Goal: Transaction & Acquisition: Download file/media

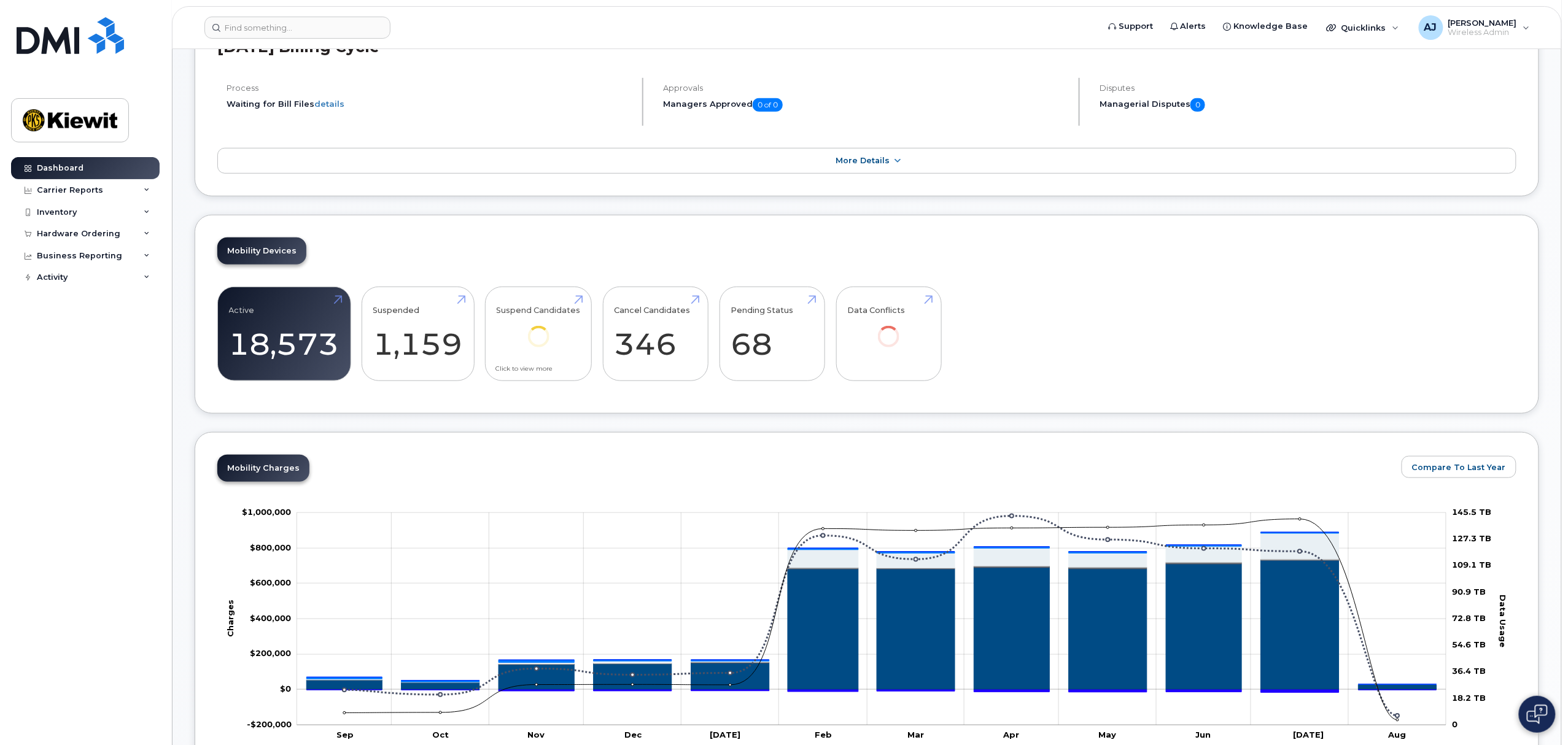
scroll to position [327, 0]
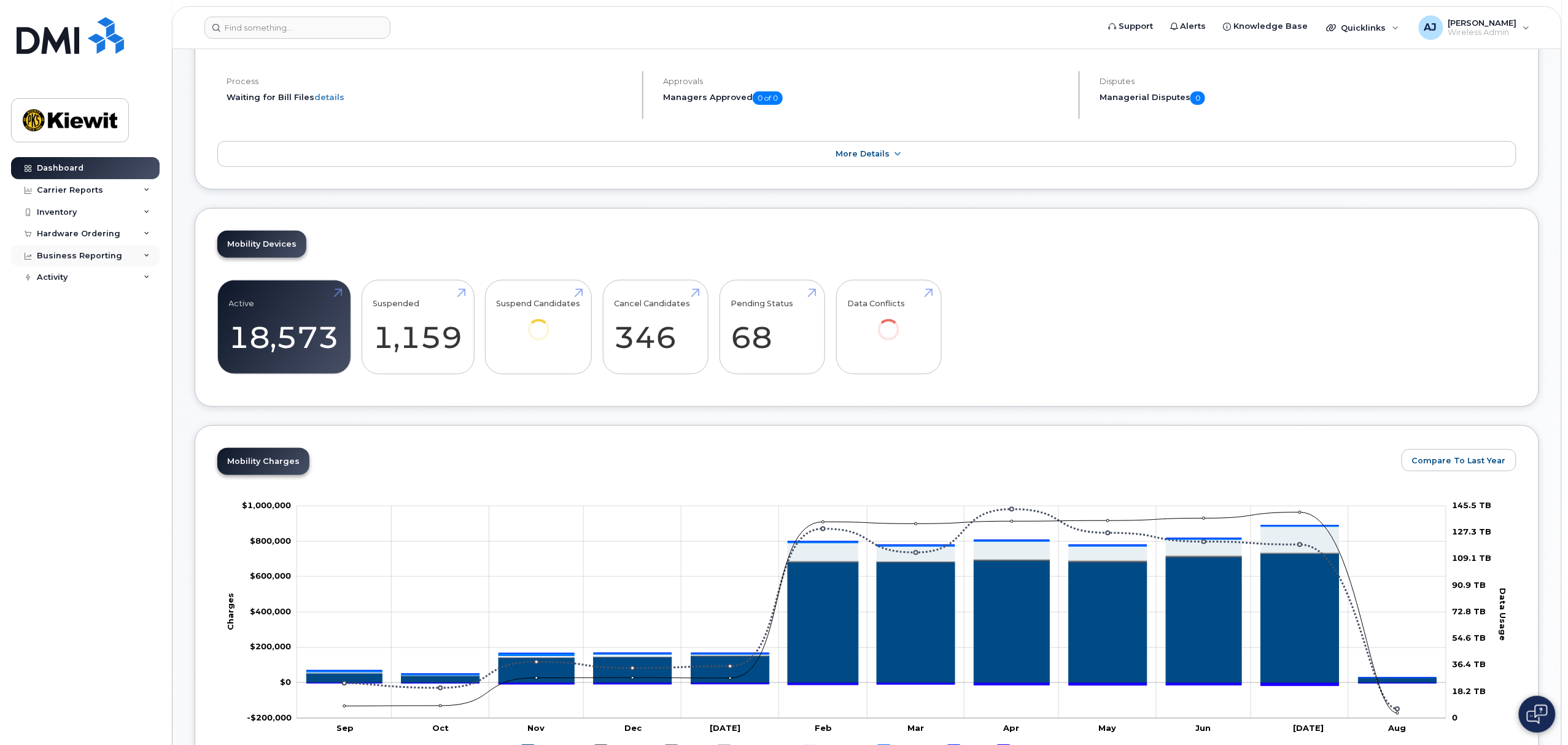
click at [111, 258] on div "Business Reporting" at bounding box center [79, 256] width 85 height 10
click at [123, 234] on div "Hardware Ordering" at bounding box center [86, 234] width 149 height 22
click at [62, 216] on div "Inventory" at bounding box center [56, 212] width 40 height 10
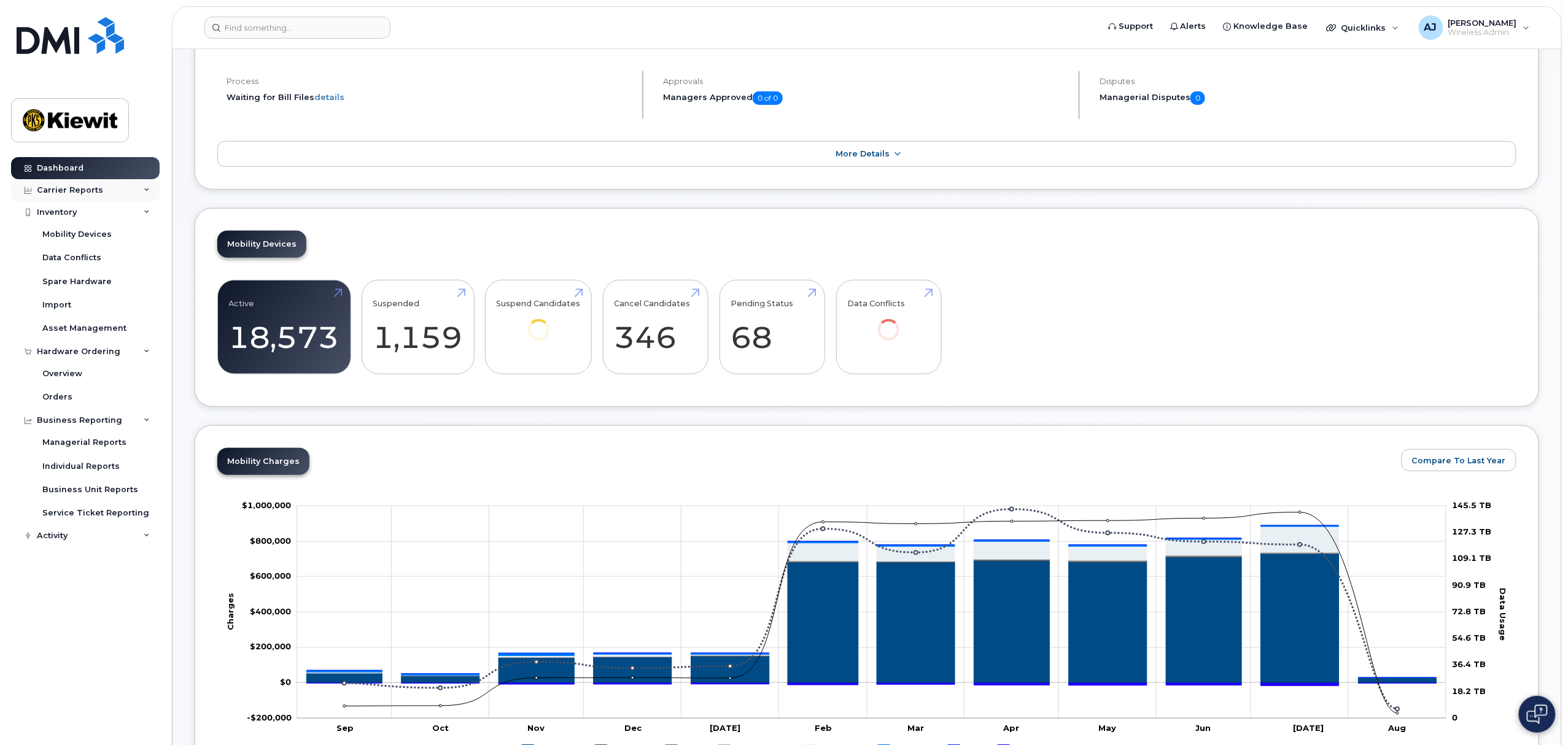
click at [91, 186] on div "Carrier Reports" at bounding box center [69, 190] width 66 height 10
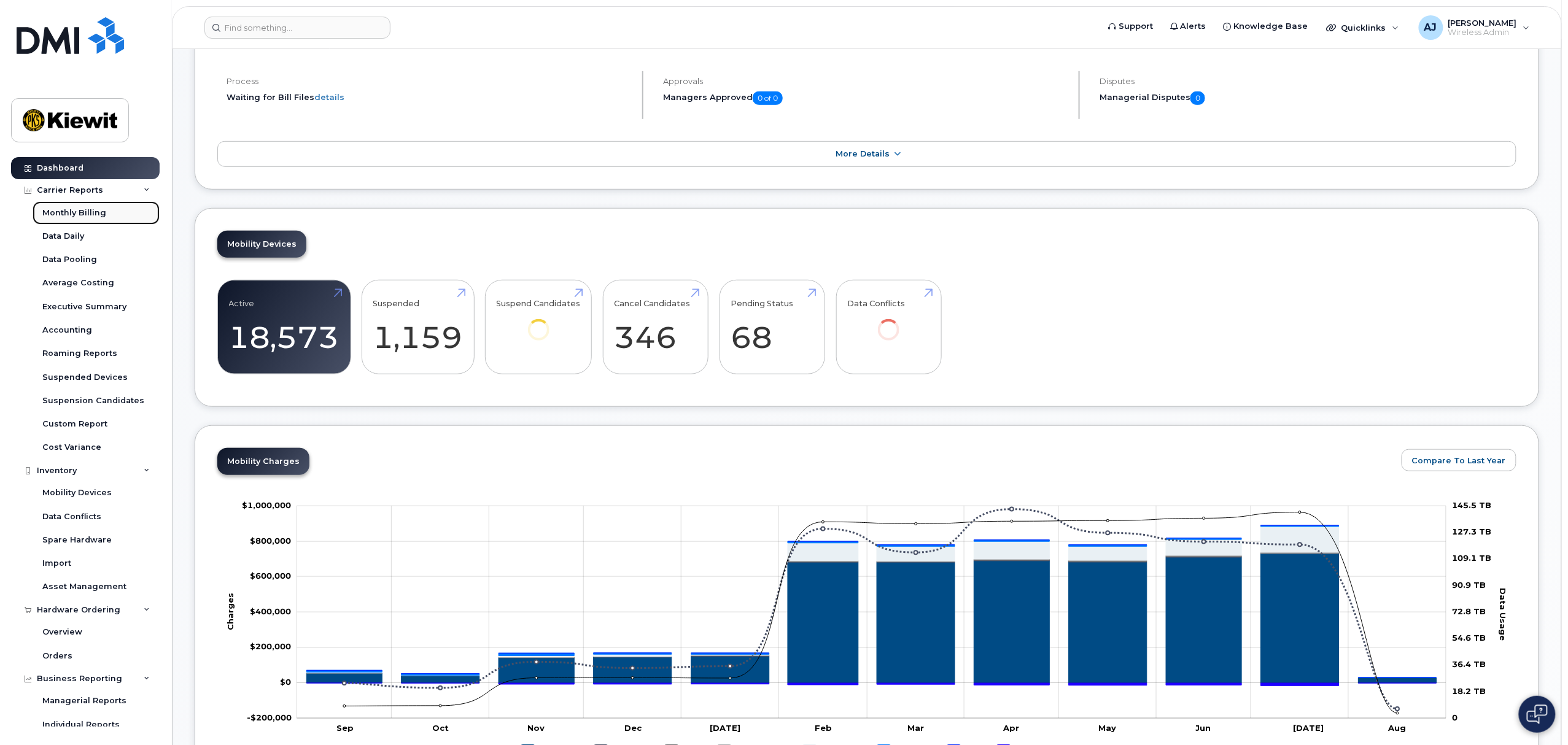
click at [67, 212] on div "Monthly Billing" at bounding box center [74, 213] width 64 height 11
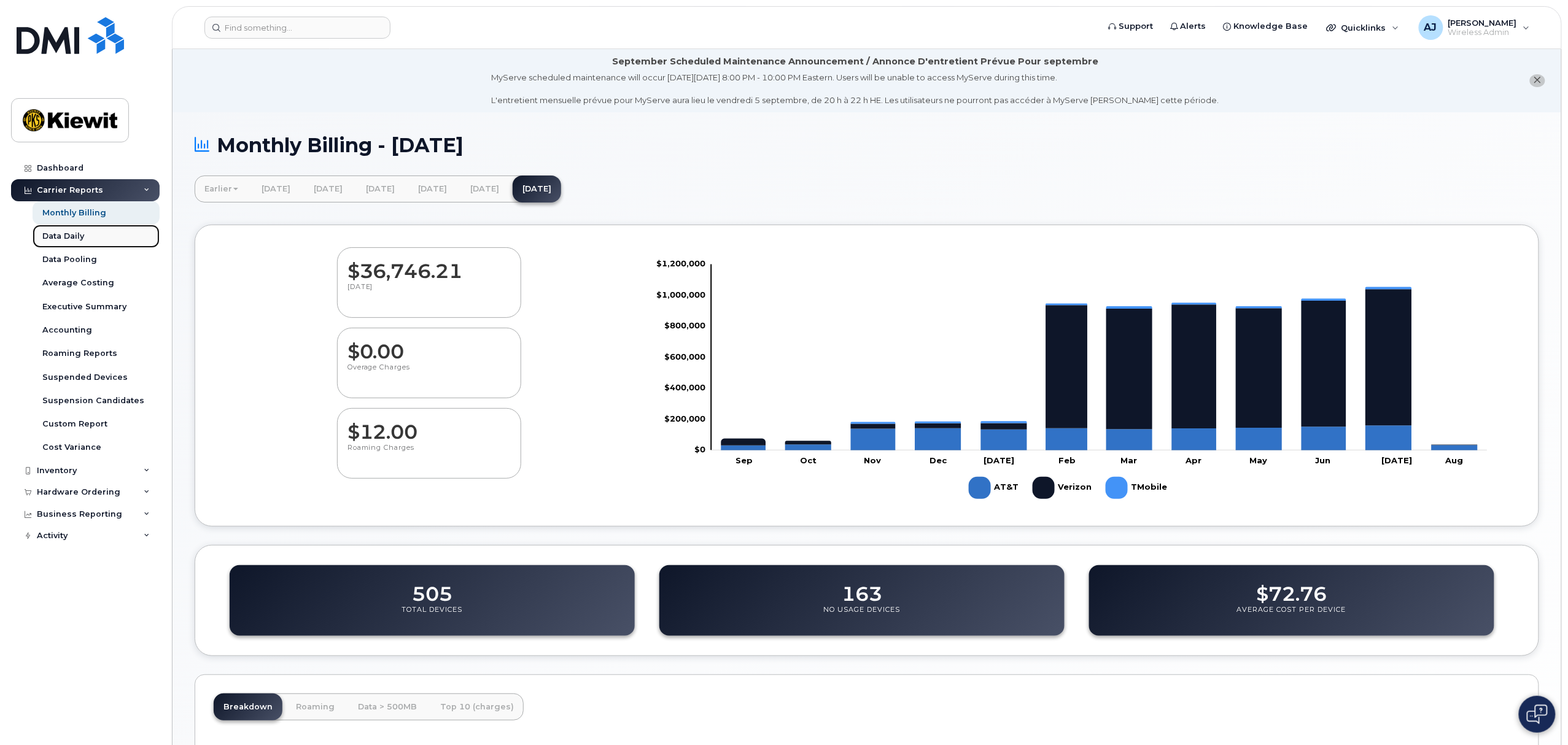
click at [105, 239] on link "Data Daily" at bounding box center [96, 236] width 127 height 23
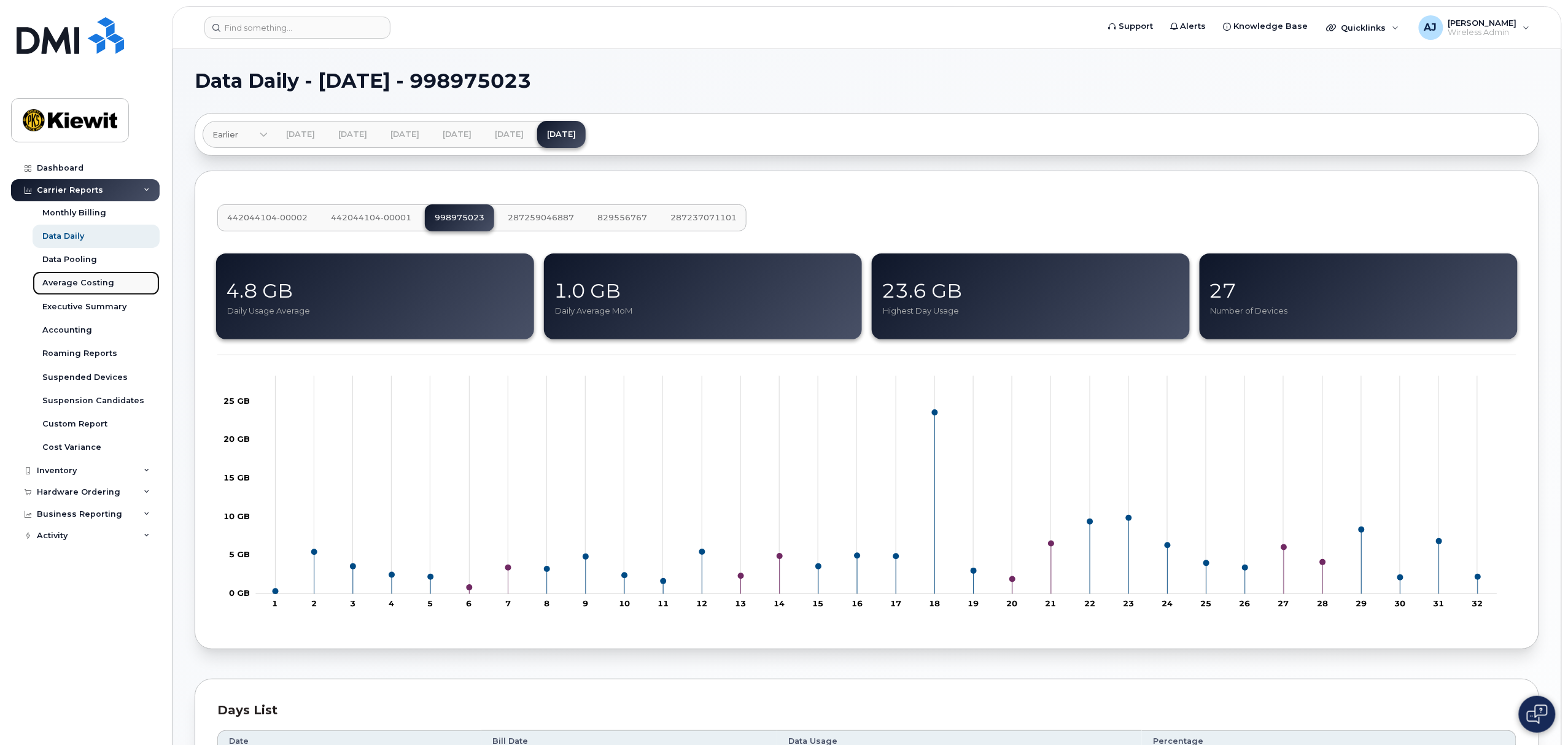
click at [70, 271] on link "Average Costing" at bounding box center [96, 283] width 127 height 23
click at [87, 469] on div "Inventory" at bounding box center [86, 470] width 149 height 22
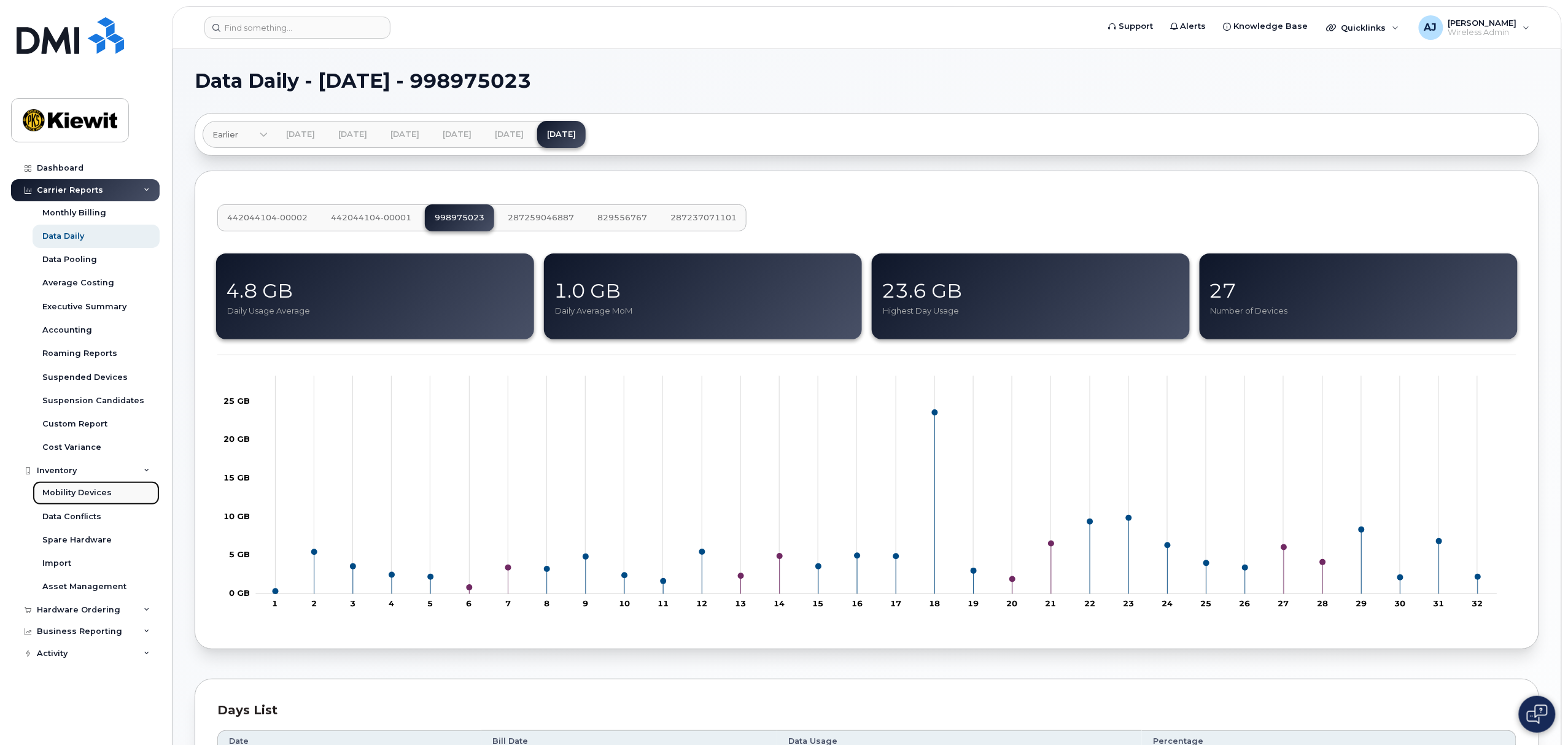
click at [80, 489] on div "Mobility Devices" at bounding box center [77, 493] width 69 height 11
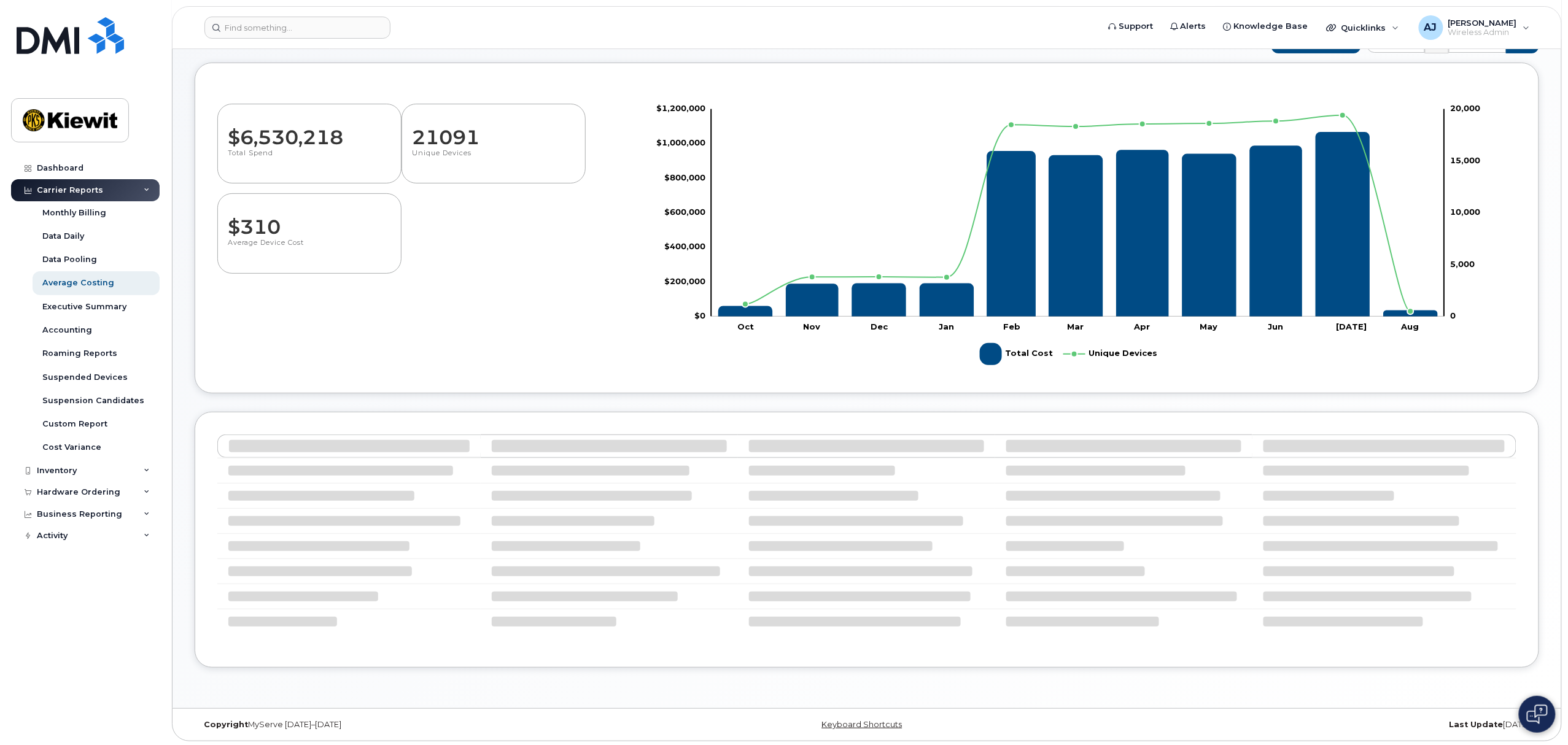
scroll to position [118, 0]
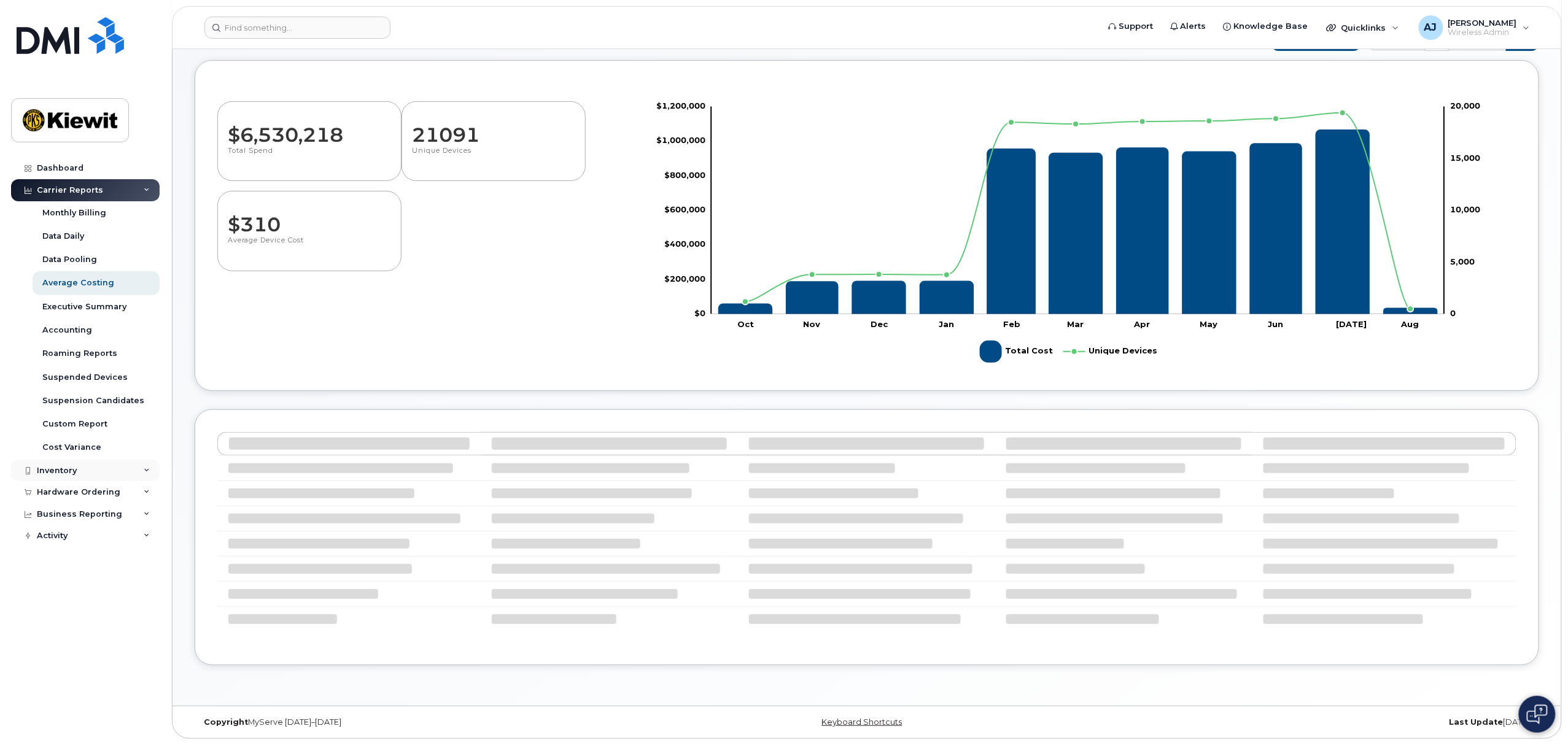
click at [69, 470] on div "Inventory" at bounding box center [56, 471] width 40 height 10
click at [101, 487] on link "Mobility Devices" at bounding box center [96, 492] width 127 height 23
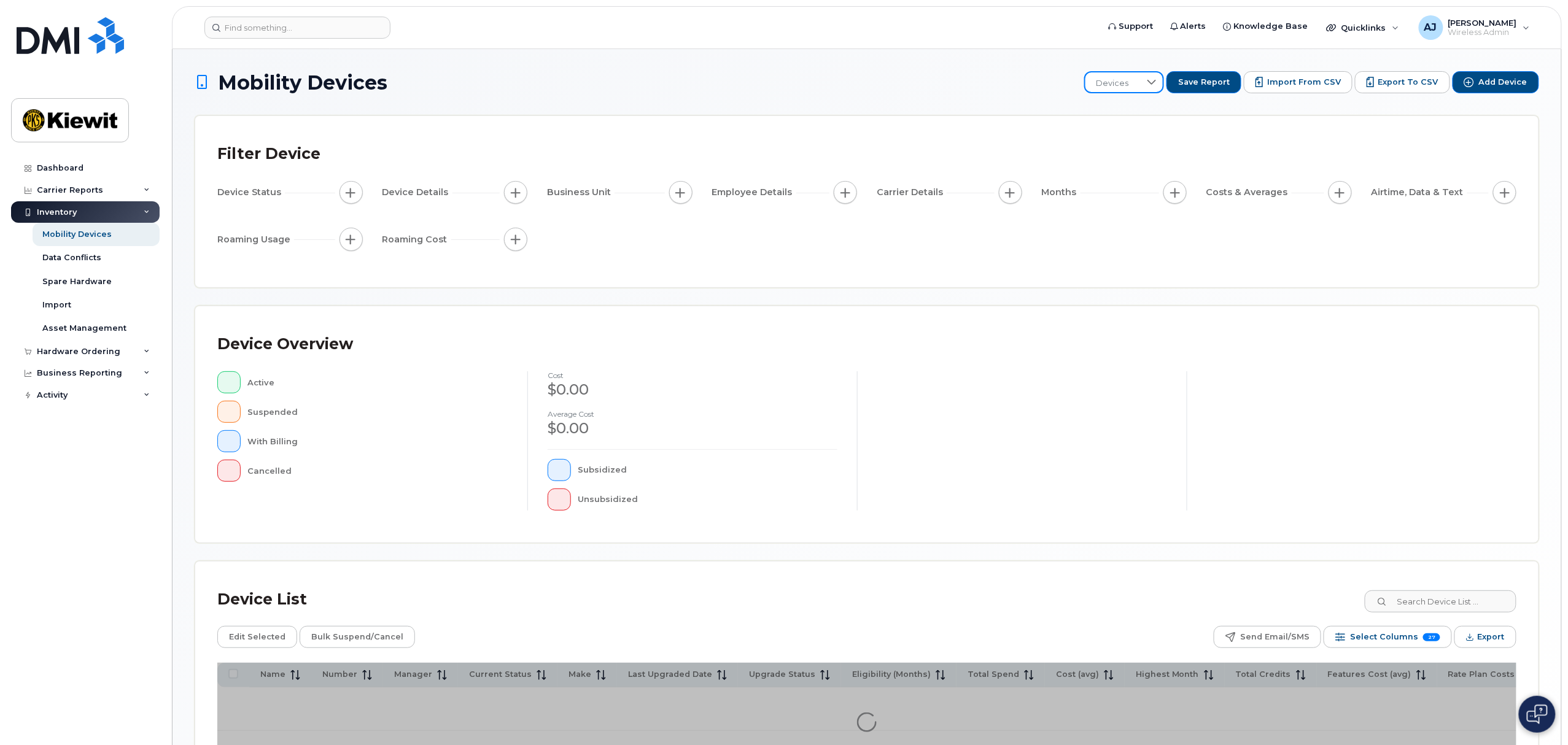
click at [1131, 79] on span "Devices" at bounding box center [1113, 83] width 55 height 22
click at [1145, 187] on li "106486" at bounding box center [1169, 190] width 145 height 21
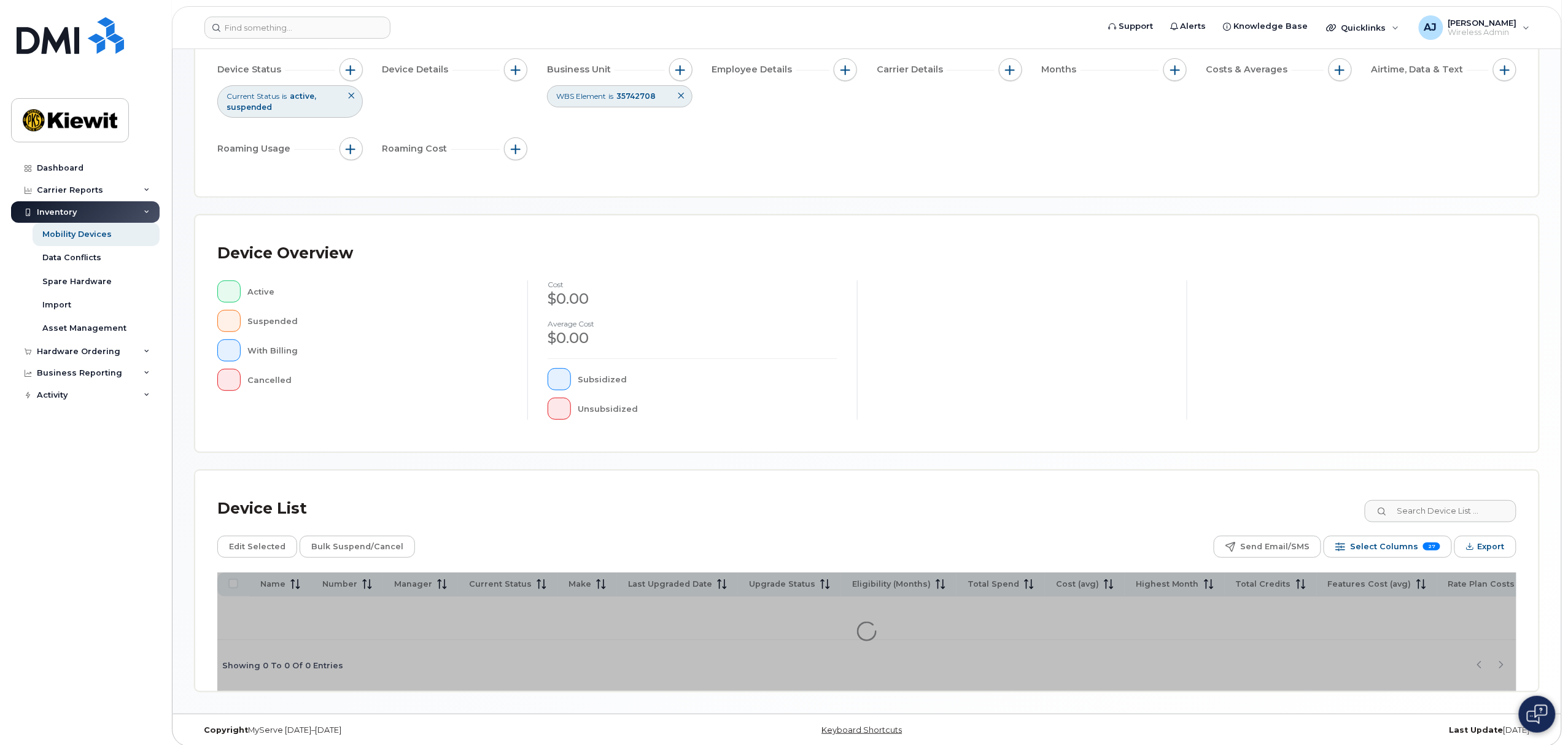
scroll to position [135, 0]
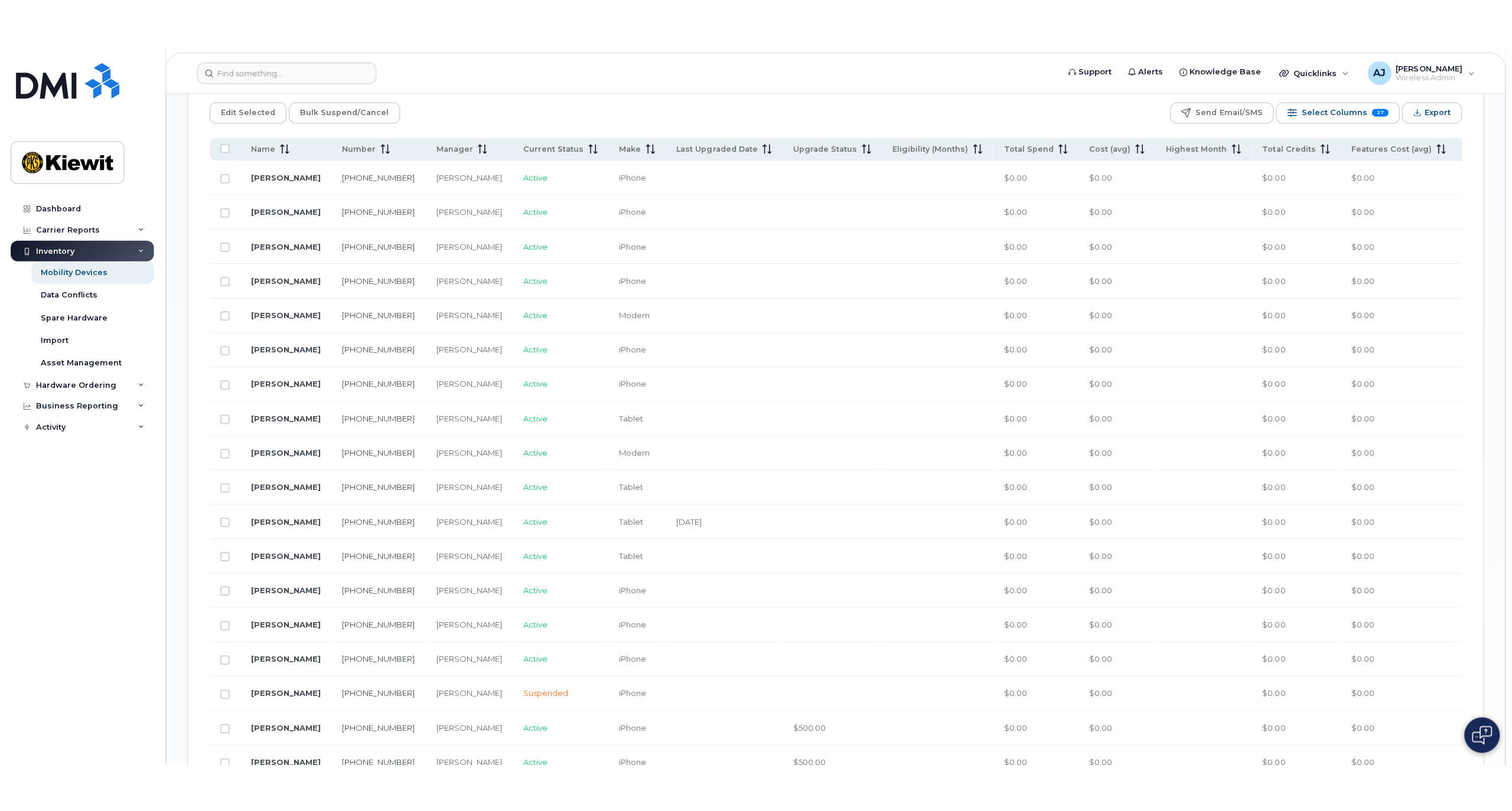
scroll to position [614, 0]
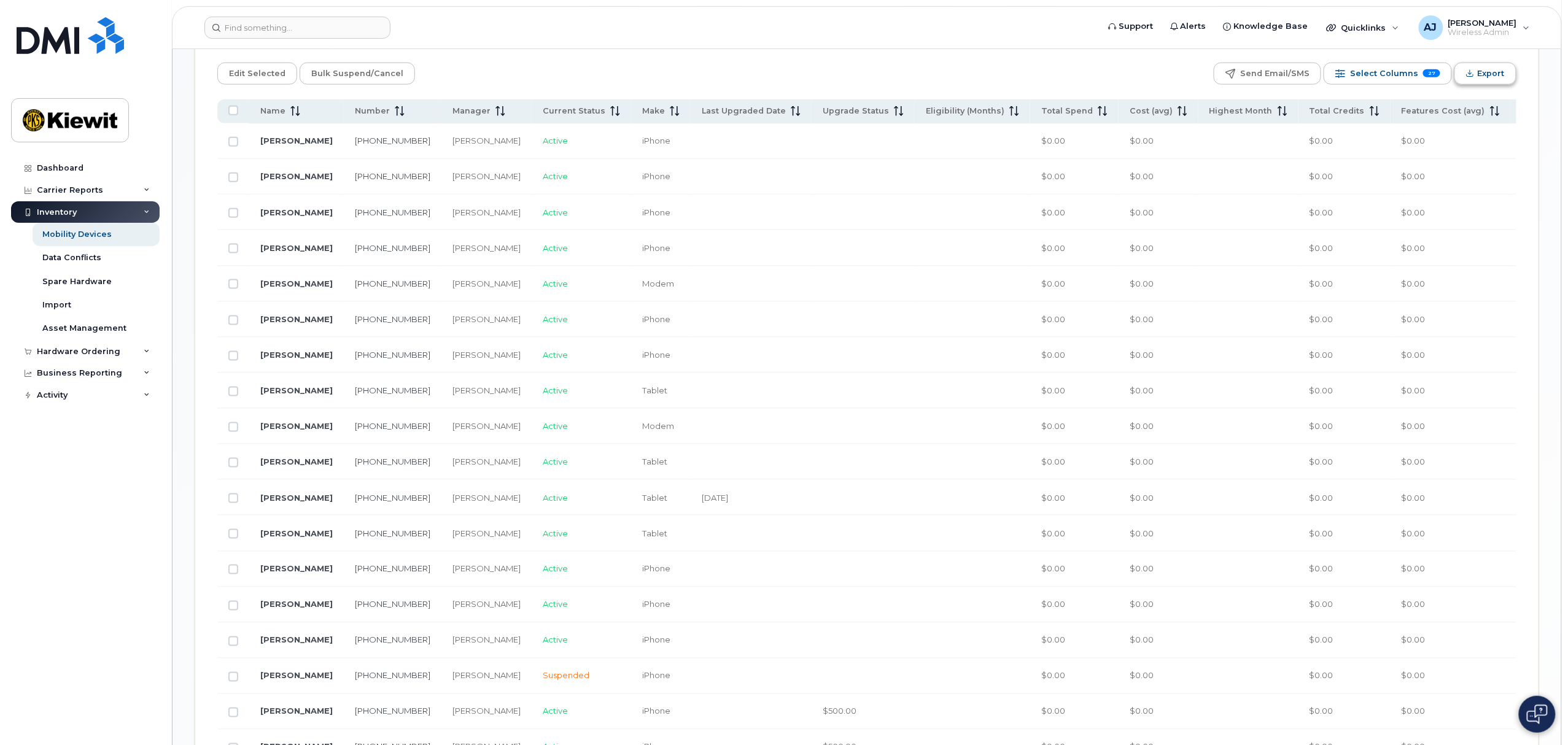
click at [1496, 76] on span "Export" at bounding box center [1491, 73] width 27 height 18
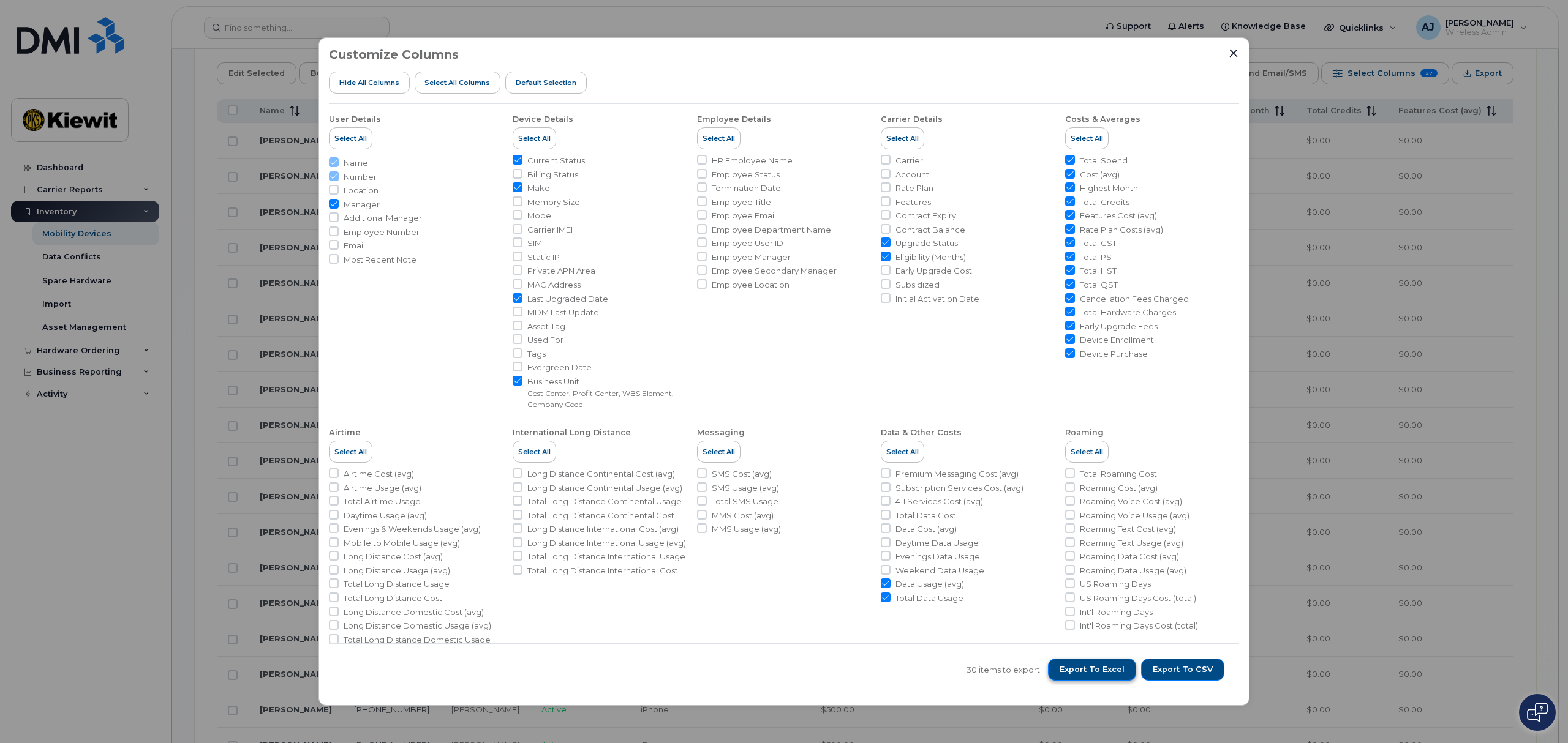
click at [1116, 666] on span "Export to Excel" at bounding box center [1092, 670] width 65 height 11
click at [1083, 674] on span "Export to Excel" at bounding box center [1092, 670] width 65 height 11
